Goal: Information Seeking & Learning: Learn about a topic

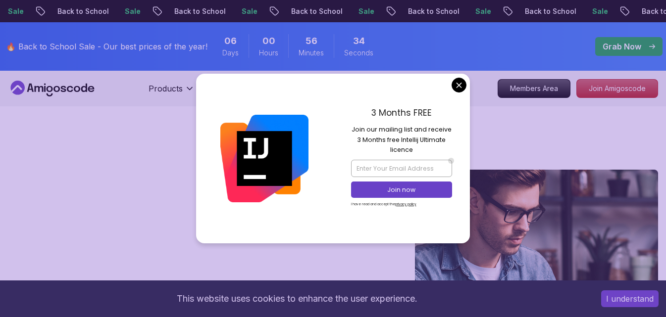
click at [648, 300] on button "I understand" at bounding box center [629, 299] width 57 height 17
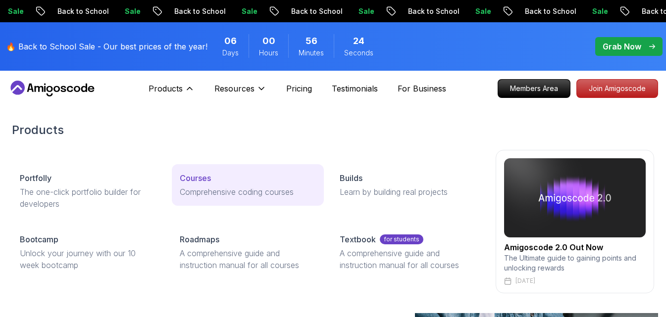
click at [198, 185] on link "Courses Comprehensive coding courses" at bounding box center [248, 185] width 152 height 42
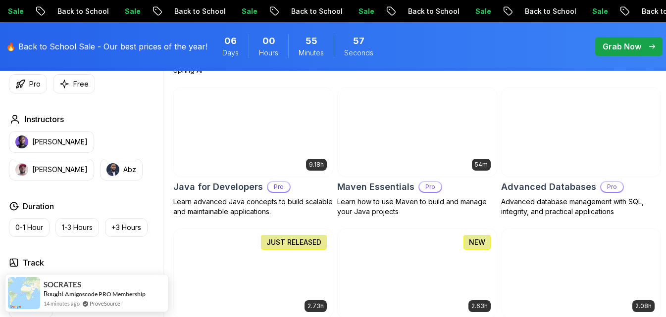
scroll to position [594, 0]
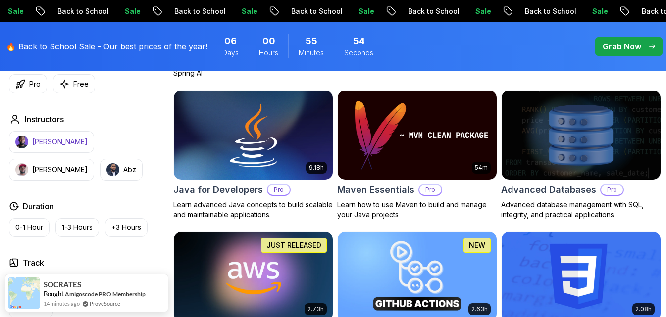
click at [49, 145] on p "[PERSON_NAME]" at bounding box center [59, 142] width 55 height 10
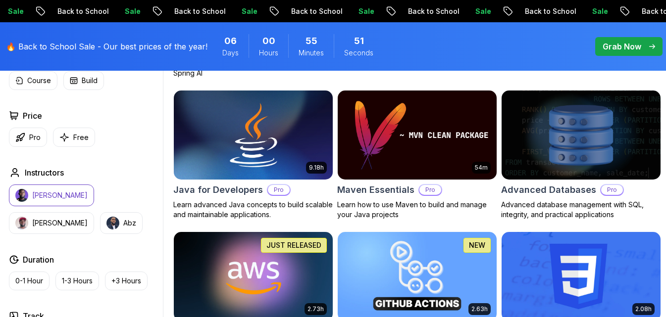
click at [56, 193] on p "[PERSON_NAME]" at bounding box center [59, 196] width 55 height 10
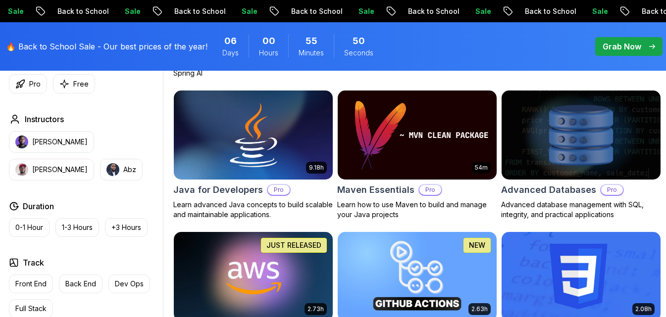
click at [56, 153] on div "[PERSON_NAME] [PERSON_NAME]" at bounding box center [84, 155] width 150 height 49
click at [57, 146] on p "[PERSON_NAME]" at bounding box center [59, 142] width 55 height 10
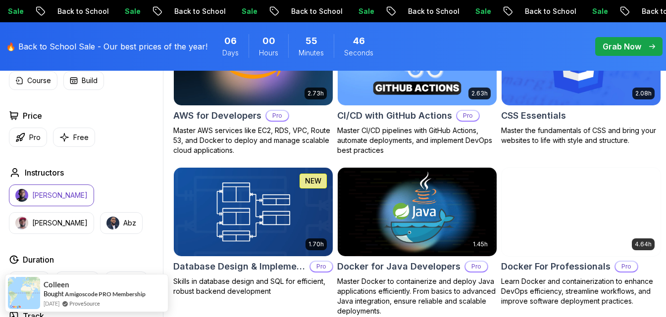
scroll to position [792, 0]
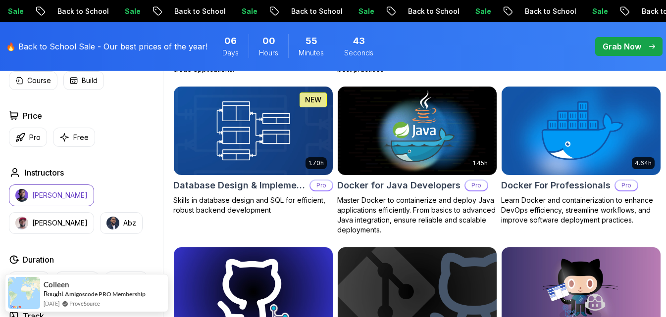
click at [143, 163] on div "Applied Filters Clear All [PERSON_NAME] Type Course Build Price Pro Free Instru…" at bounding box center [84, 214] width 158 height 428
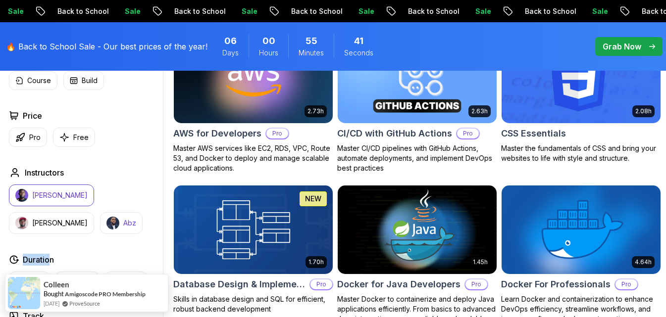
drag, startPoint x: 49, startPoint y: 246, endPoint x: 48, endPoint y: 214, distance: 31.7
click at [48, 214] on div "Applied Filters Clear All [PERSON_NAME] Type Course Build Price Pro Free Instru…" at bounding box center [84, 214] width 158 height 428
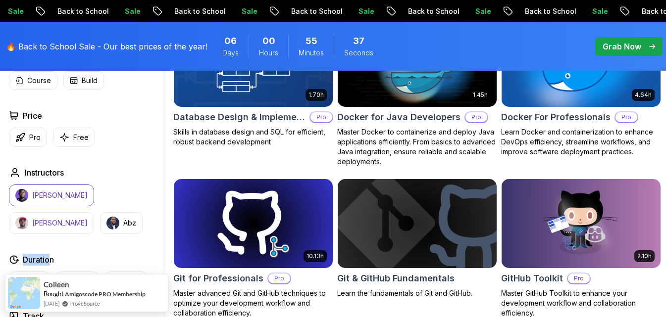
scroll to position [1237, 0]
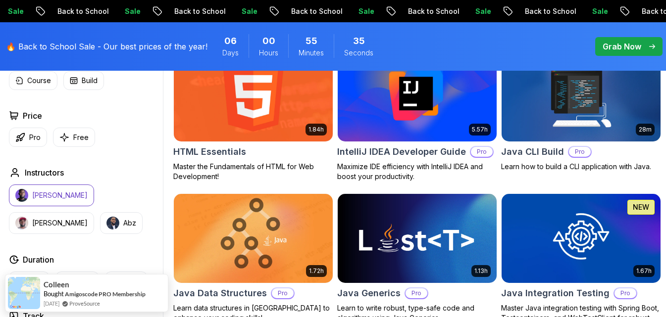
click at [81, 251] on div "Applied Filters Clear All [PERSON_NAME] Type Course Build Price Pro Free Instru…" at bounding box center [84, 214] width 158 height 428
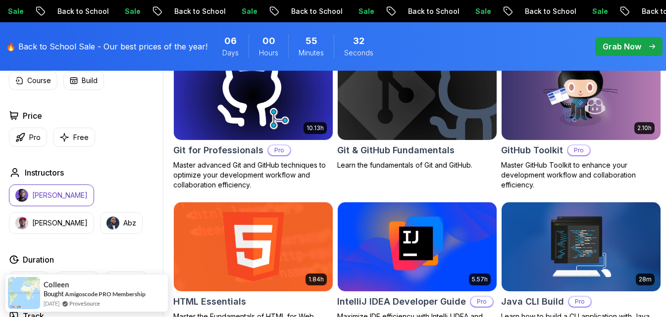
scroll to position [1079, 0]
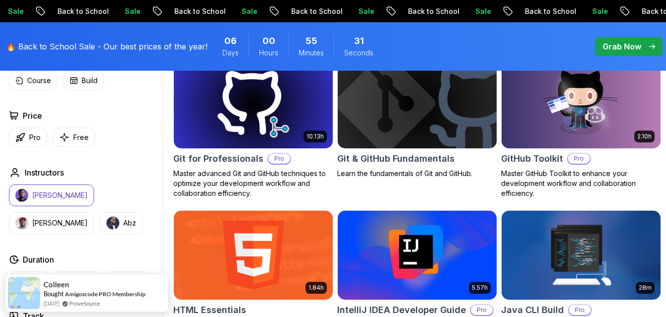
click at [79, 248] on div "Applied Filters Clear All [PERSON_NAME] Type Course Build Price Pro Free Instru…" at bounding box center [84, 214] width 158 height 428
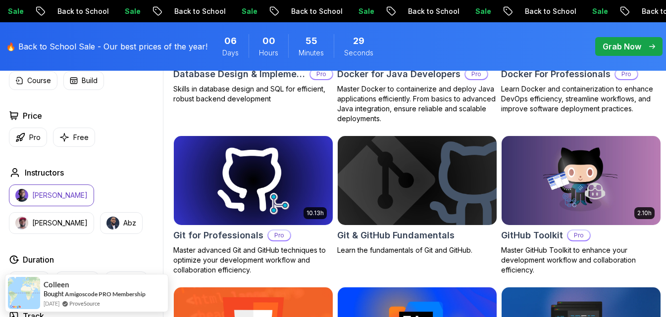
scroll to position [980, 0]
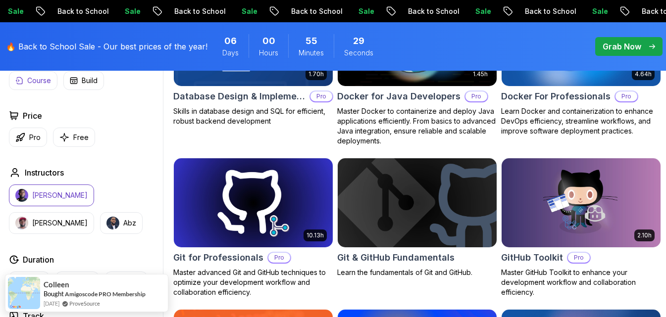
click at [27, 86] on button "Course" at bounding box center [33, 80] width 49 height 19
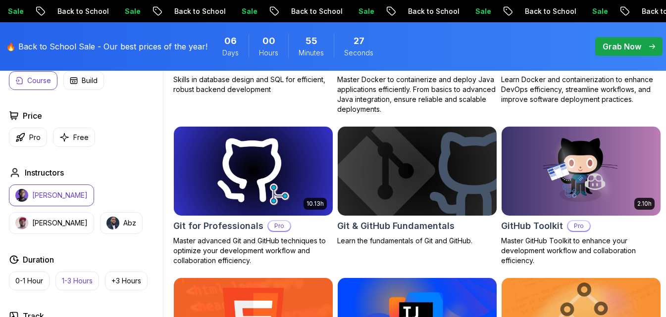
scroll to position [1030, 0]
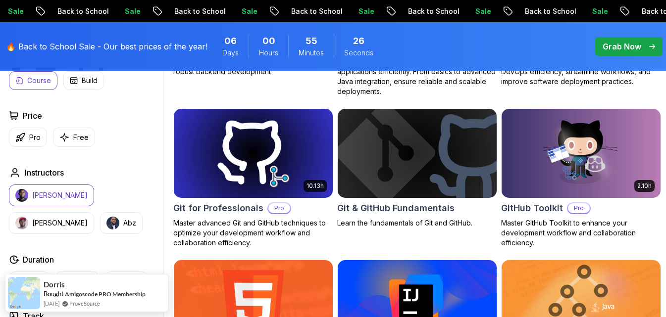
click at [112, 281] on div "[PERSON_NAME] Bought Amigoscode PRO Membership [DATE] ProveSource" at bounding box center [76, 293] width 143 height 37
click at [112, 281] on div "Dorris" at bounding box center [95, 284] width 102 height 10
click at [96, 240] on div "Applied Filters Clear All [PERSON_NAME] course Type Course Build Price Pro Free…" at bounding box center [84, 214] width 158 height 428
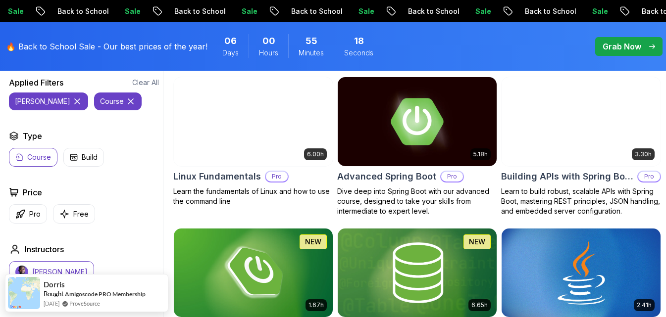
scroll to position [287, 0]
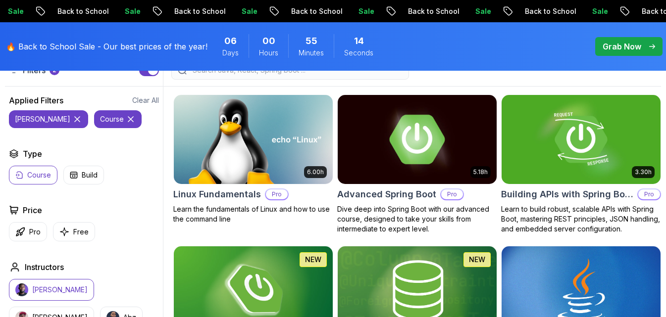
click at [470, 163] on img at bounding box center [417, 140] width 167 height 94
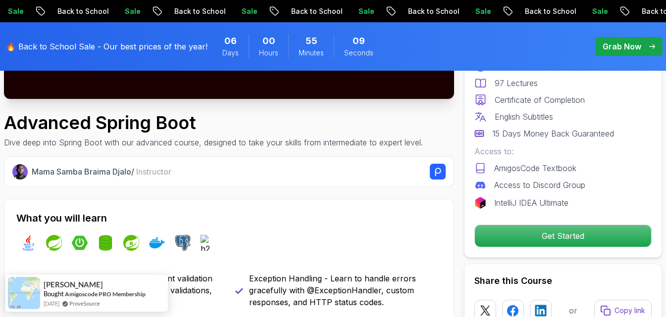
scroll to position [346, 0]
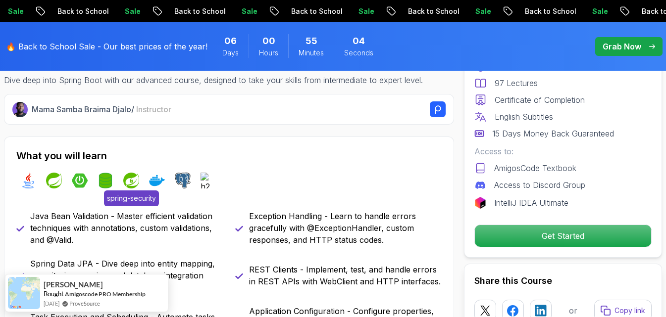
click at [127, 177] on img at bounding box center [131, 181] width 16 height 16
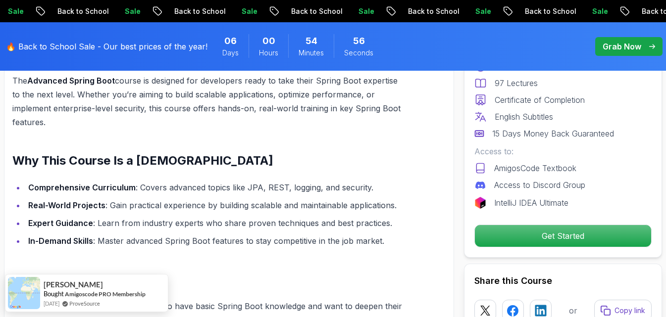
scroll to position [841, 0]
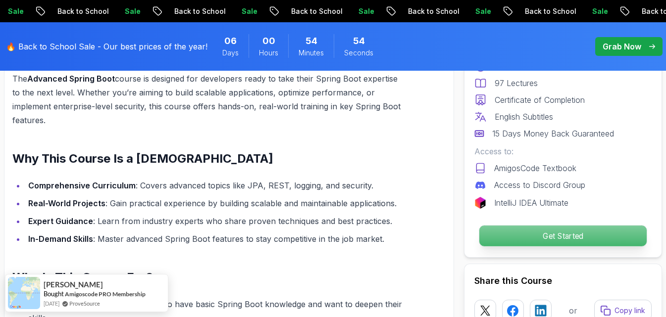
click at [531, 229] on p "Get Started" at bounding box center [562, 236] width 167 height 21
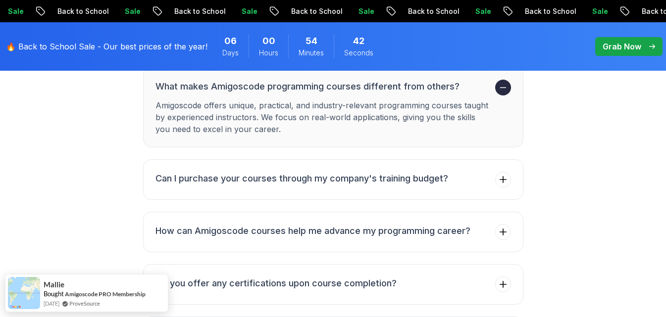
scroll to position [3481, 0]
